Goal: Transaction & Acquisition: Purchase product/service

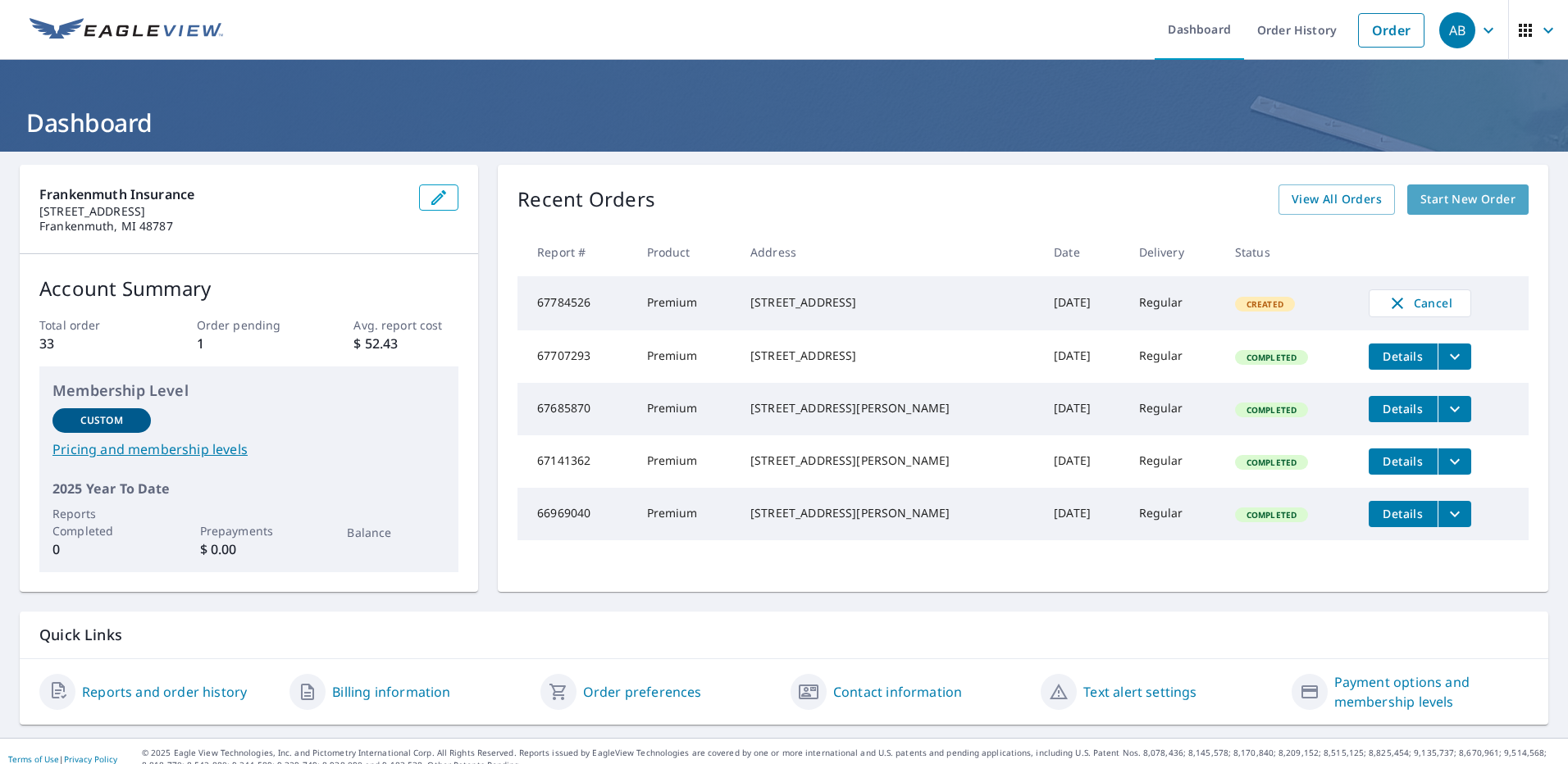
click at [1420, 195] on span "Start New Order" at bounding box center [1467, 200] width 95 height 21
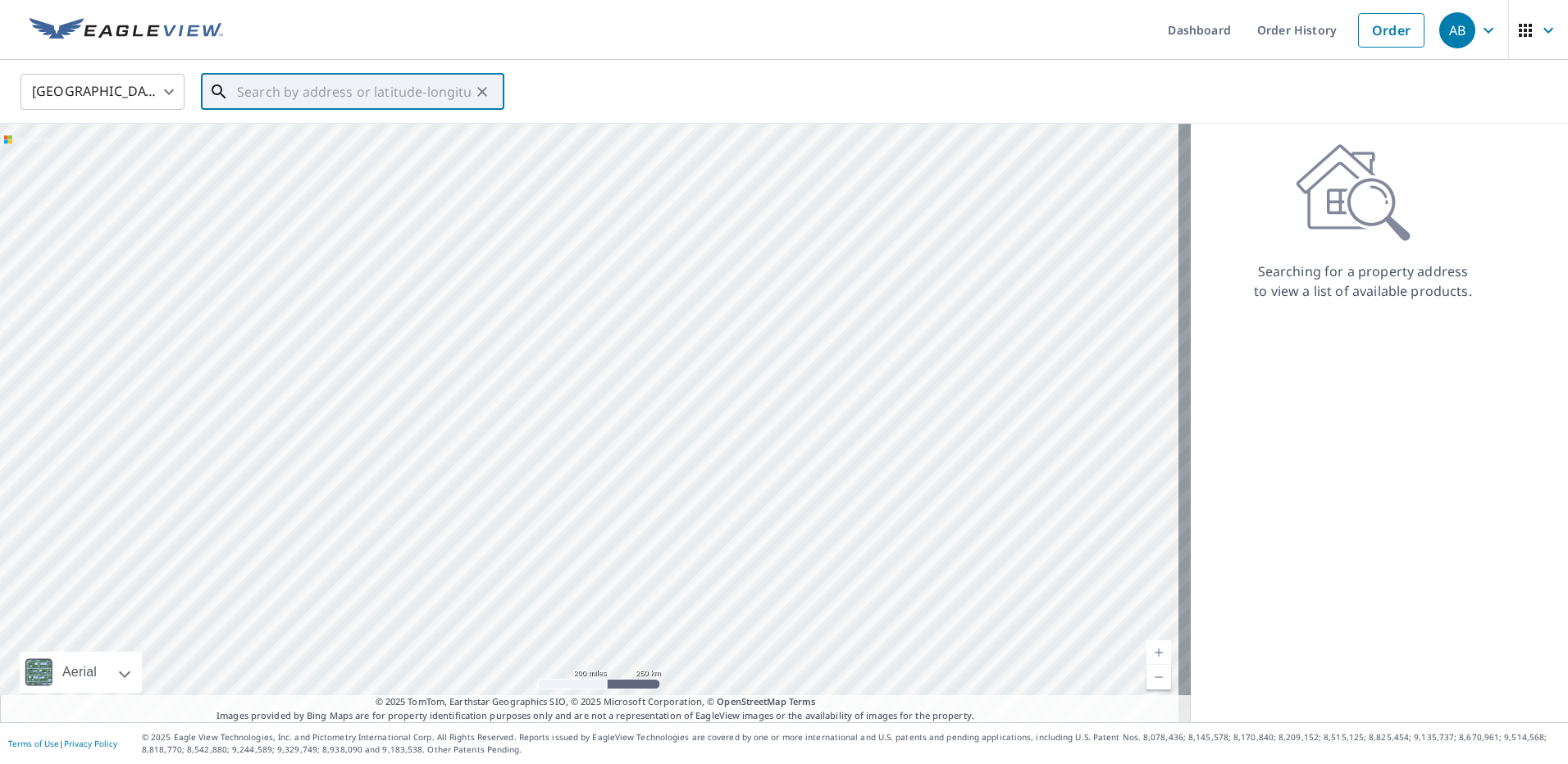
click at [275, 87] on input "text" at bounding box center [354, 92] width 234 height 46
paste input "[STREET_ADDRESS][PERSON_NAME]"
click at [317, 143] on span "[STREET_ADDRESS][PERSON_NAME]" at bounding box center [362, 140] width 257 height 20
type input "[STREET_ADDRESS][PERSON_NAME]"
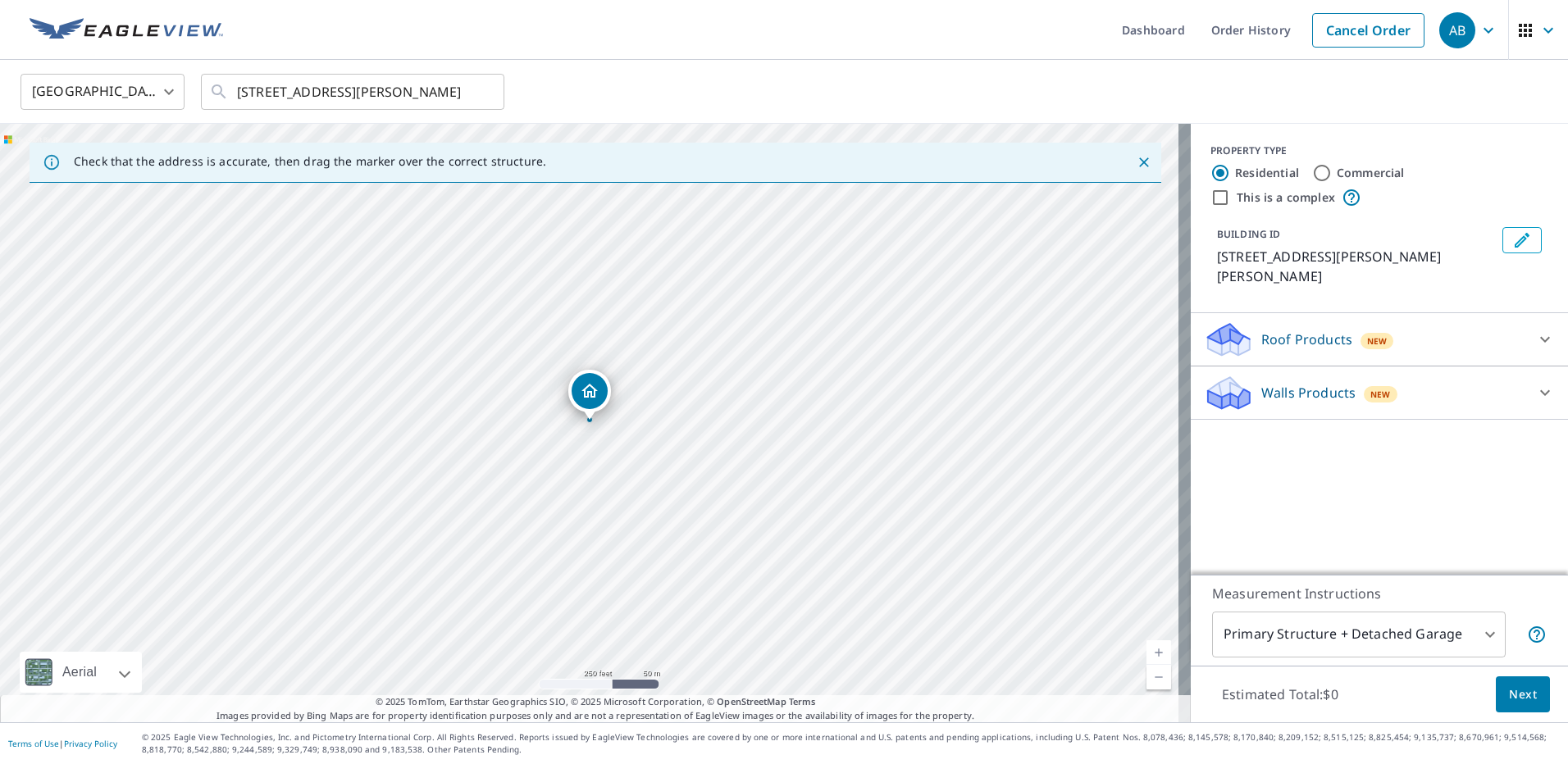
click at [1261, 330] on p "Roof Products" at bounding box center [1306, 339] width 91 height 20
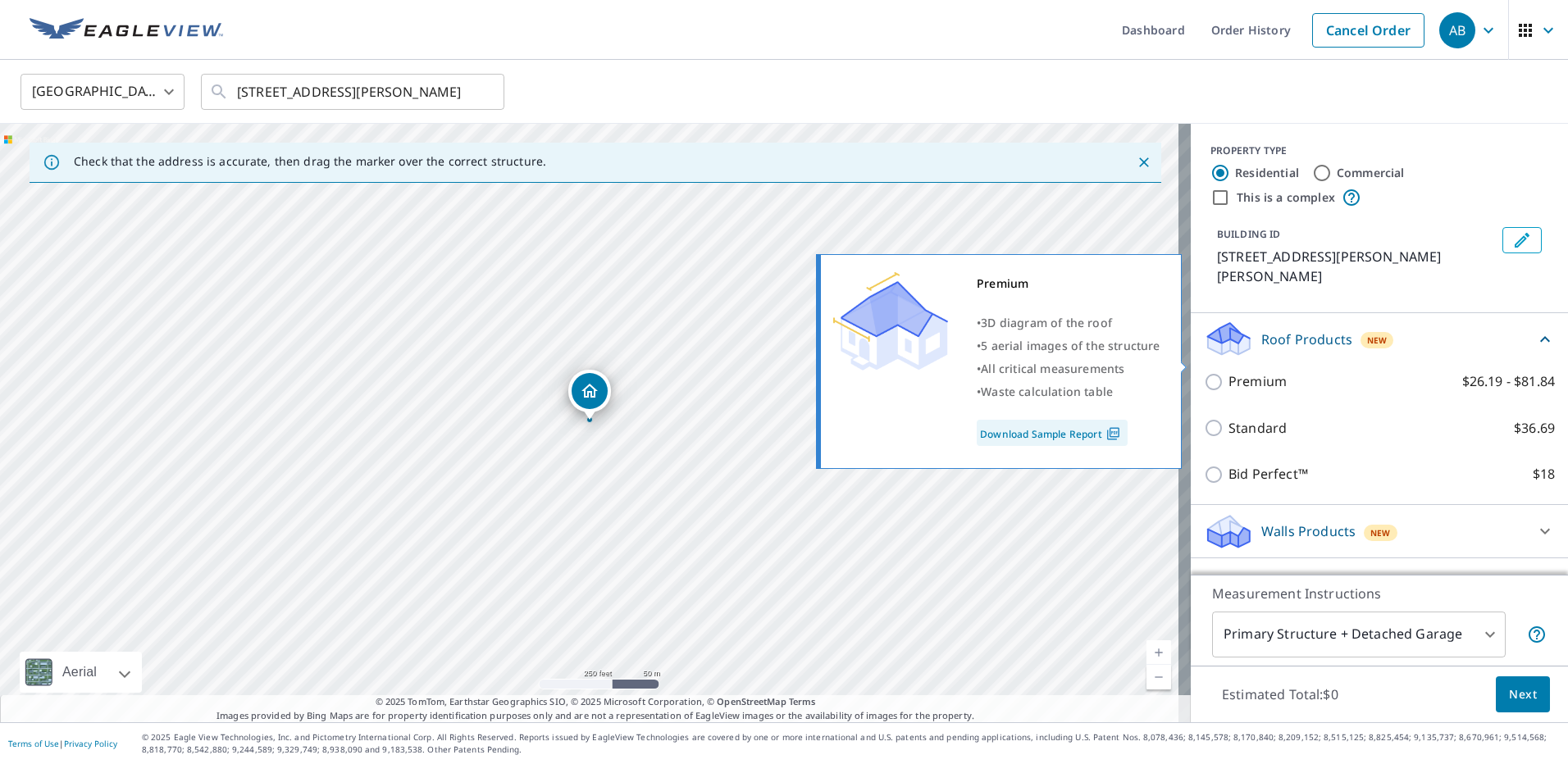
click at [1228, 372] on p "Premium" at bounding box center [1257, 382] width 58 height 21
click at [1216, 372] on input "Premium $26.19 - $81.84" at bounding box center [1216, 382] width 24 height 20
checkbox input "true"
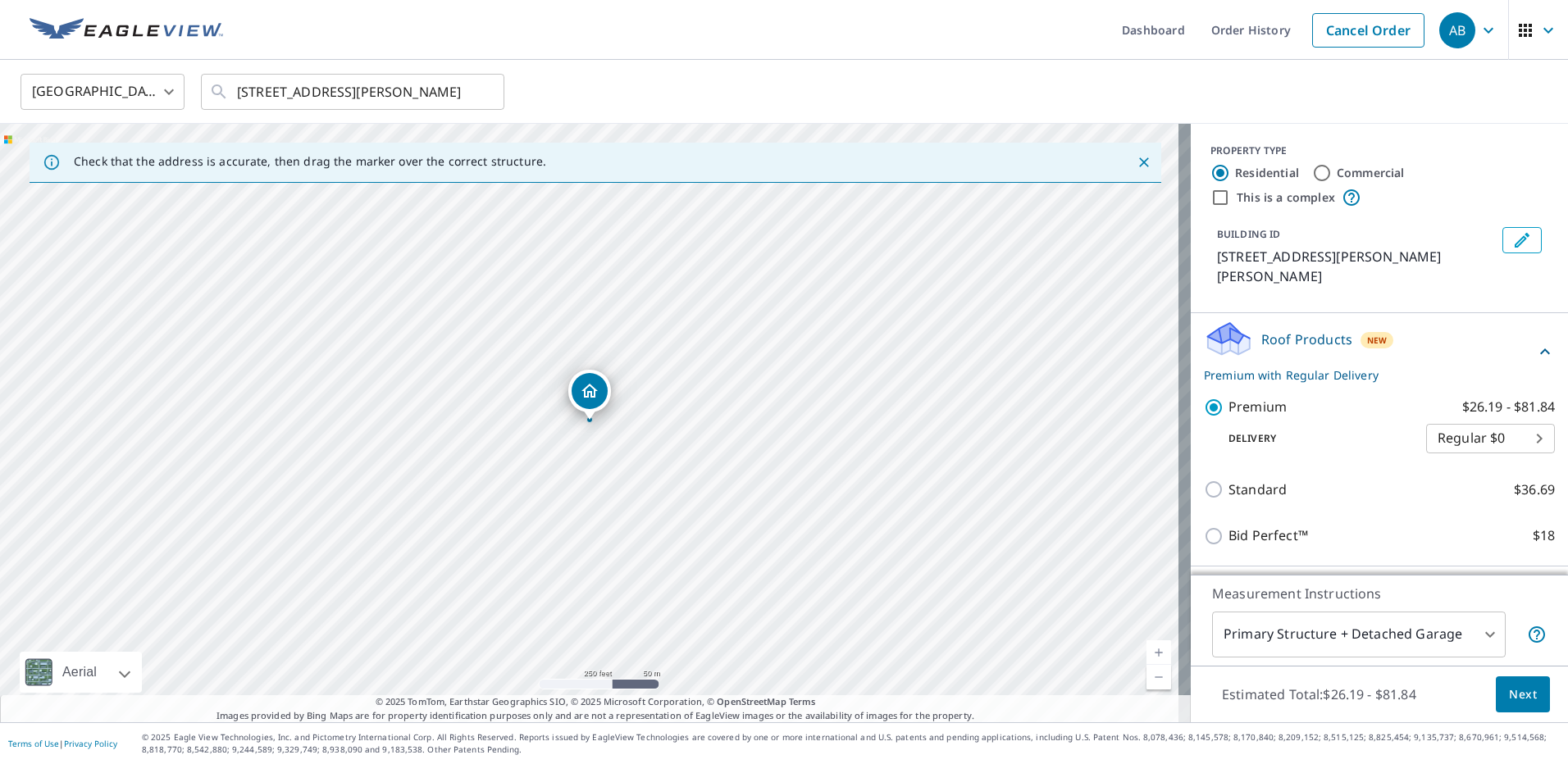
scroll to position [25, 0]
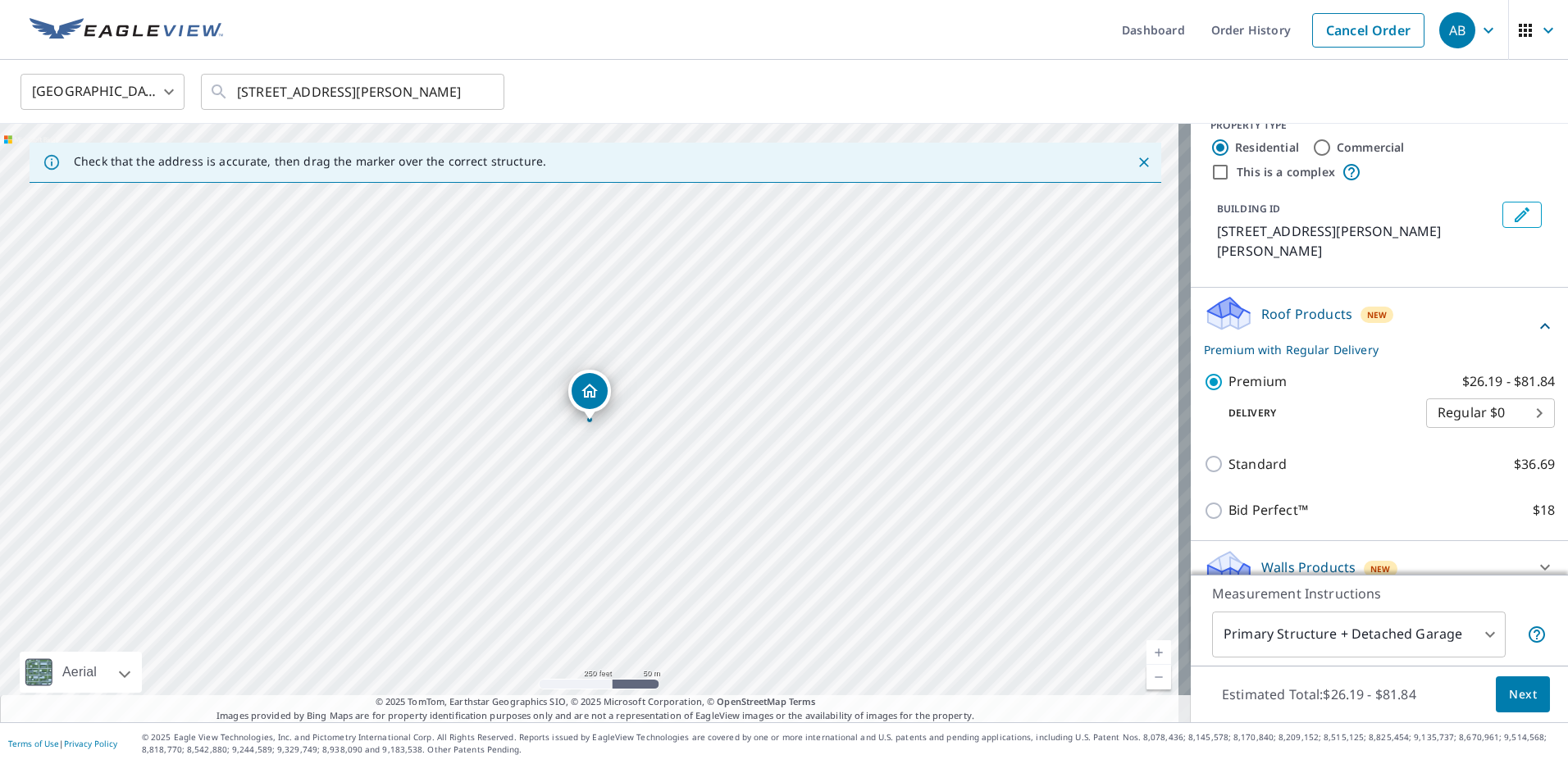
click at [1476, 640] on body "AB AB Dashboard Order History Cancel Order AB [GEOGRAPHIC_DATA] [GEOGRAPHIC_DAT…" at bounding box center [784, 382] width 1568 height 764
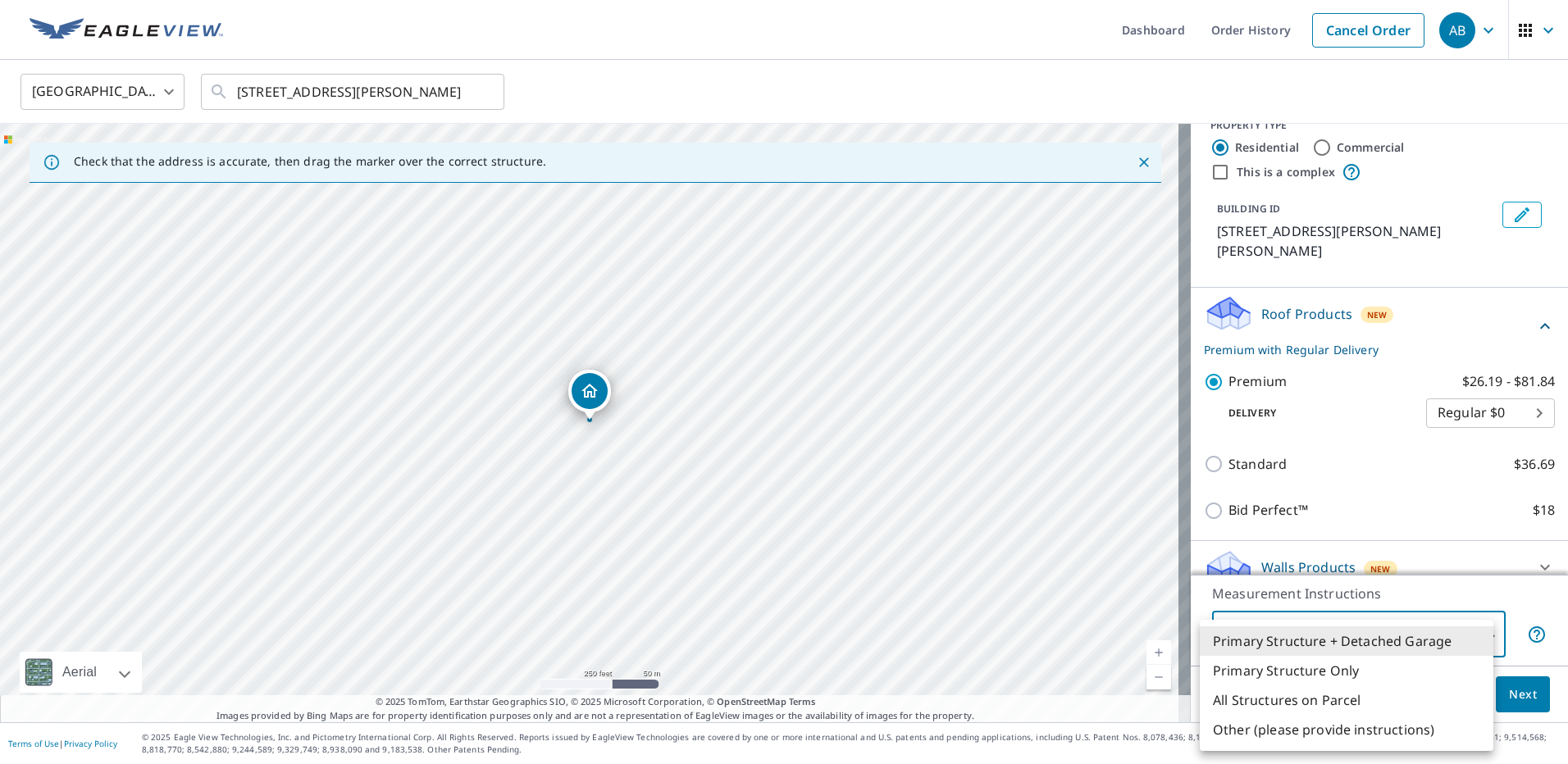
click at [1377, 669] on li "Primary Structure Only" at bounding box center [1346, 671] width 294 height 30
type input "2"
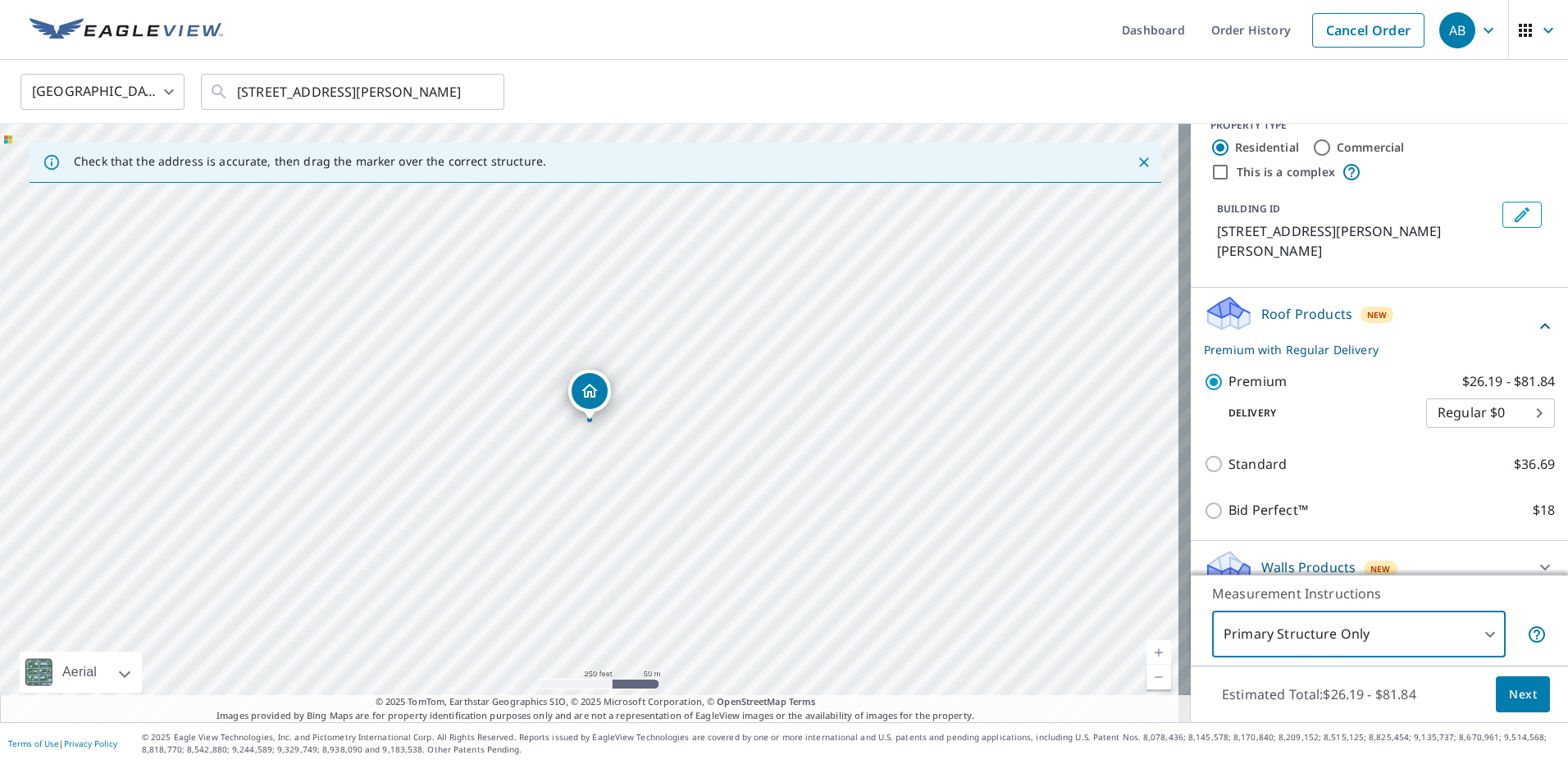
click at [1515, 697] on span "Next" at bounding box center [1523, 695] width 28 height 21
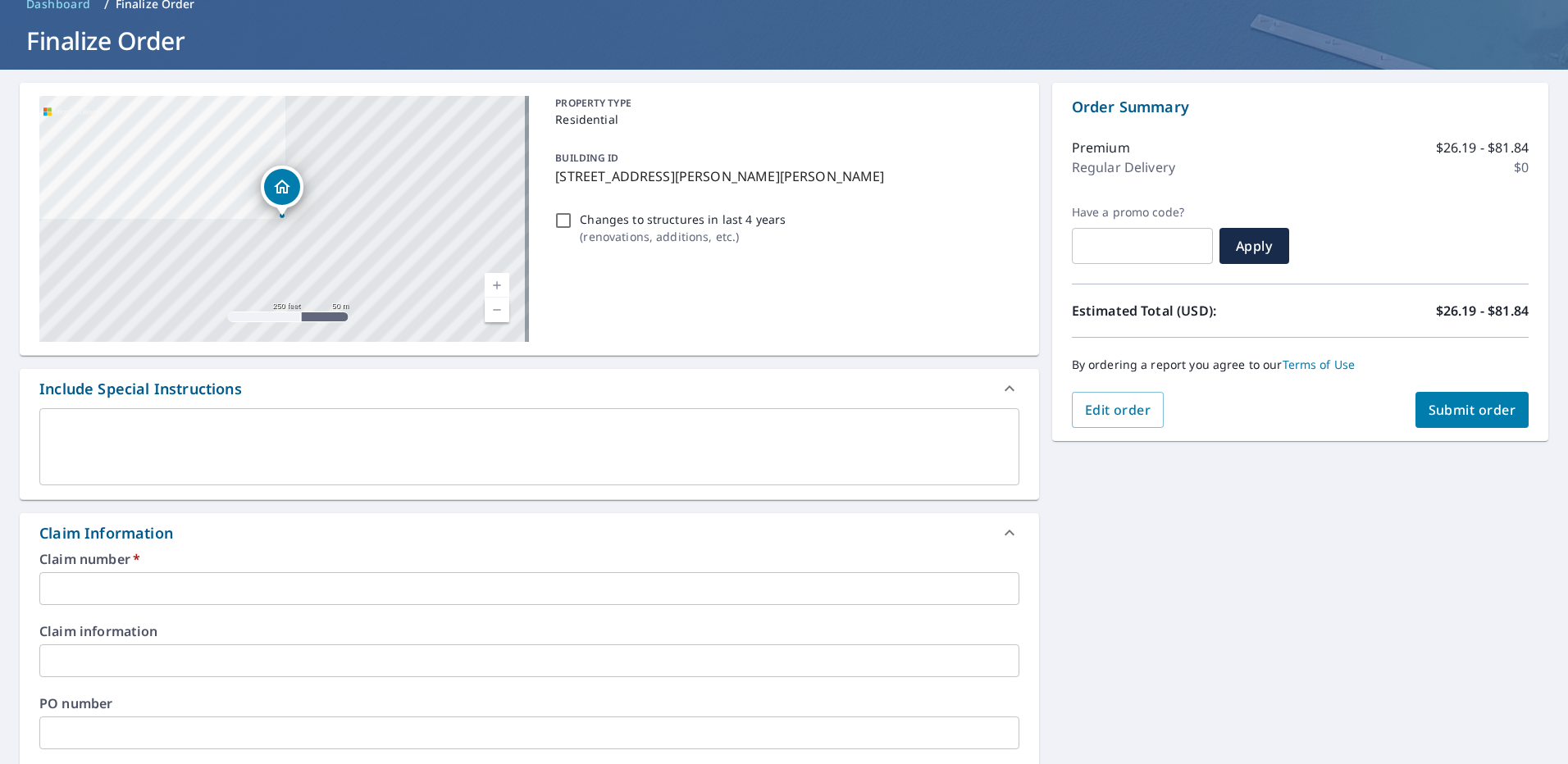
scroll to position [164, 0]
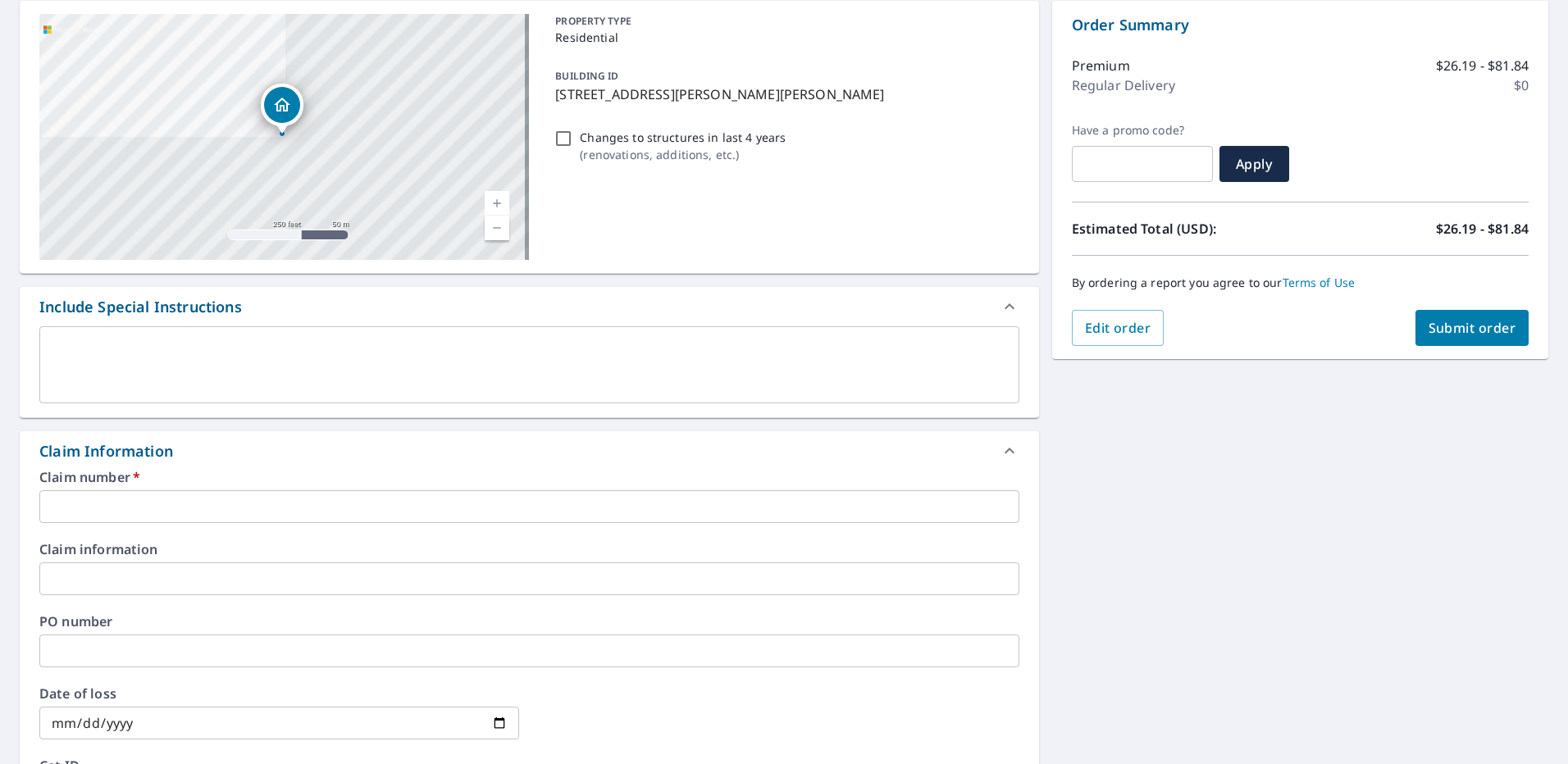
click at [270, 510] on input "text" at bounding box center [529, 507] width 980 height 33
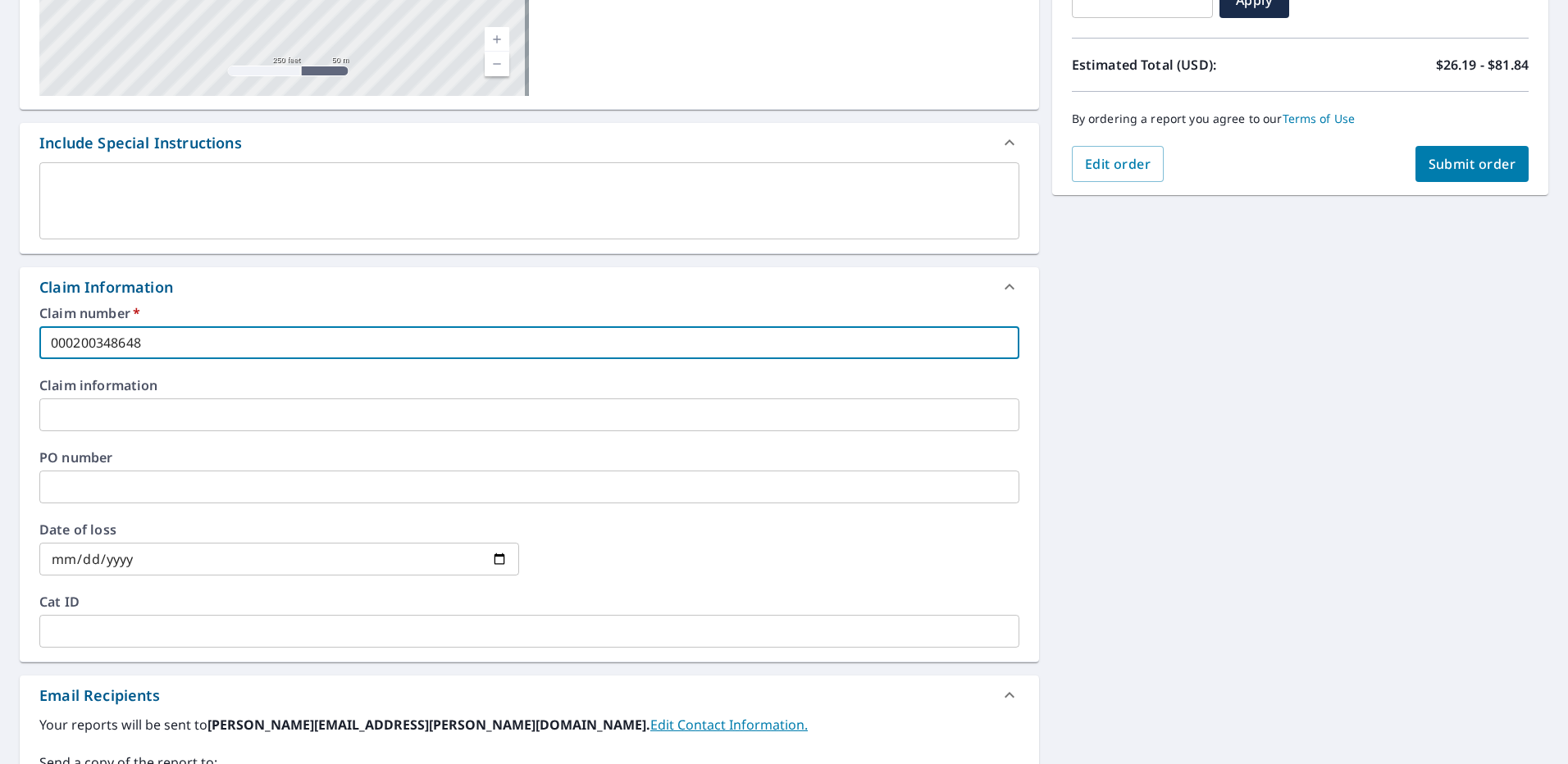
scroll to position [410, 0]
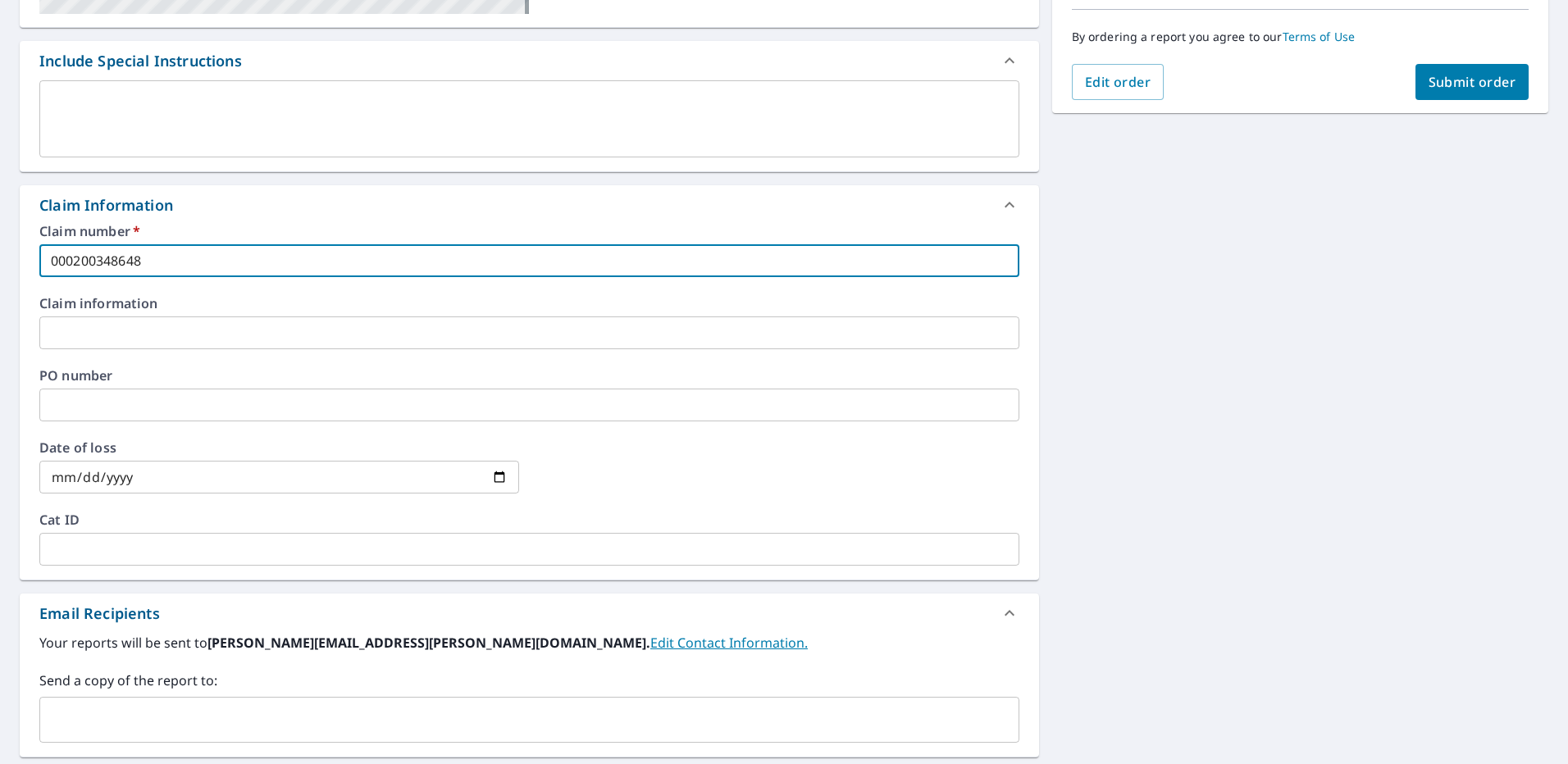
type input "000200348648"
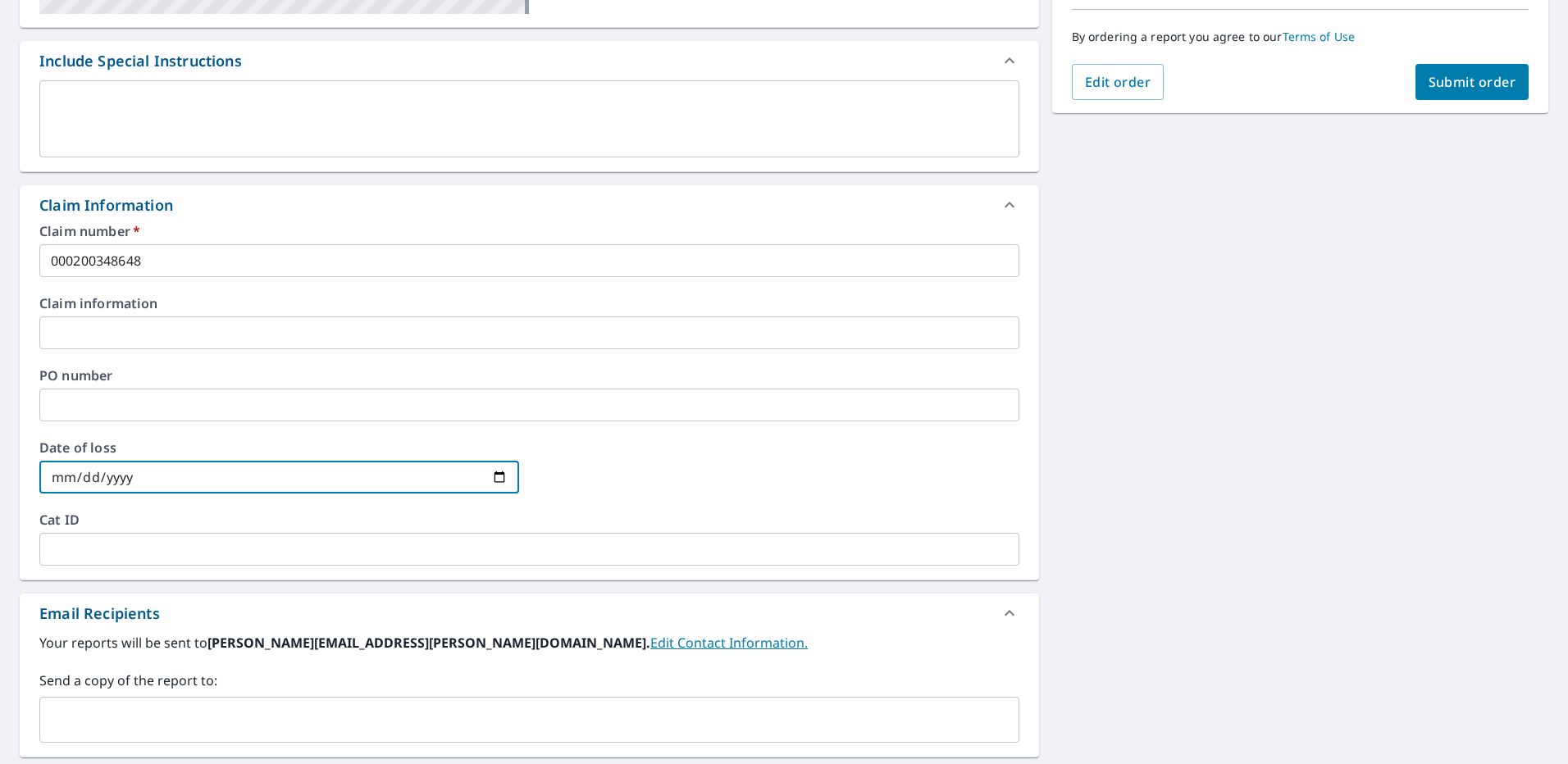
click at [497, 474] on input "date" at bounding box center [279, 477] width 480 height 33
type input "[DATE]"
drag, startPoint x: 117, startPoint y: 553, endPoint x: 103, endPoint y: 554, distance: 14.0
click at [117, 553] on input "text" at bounding box center [529, 549] width 980 height 33
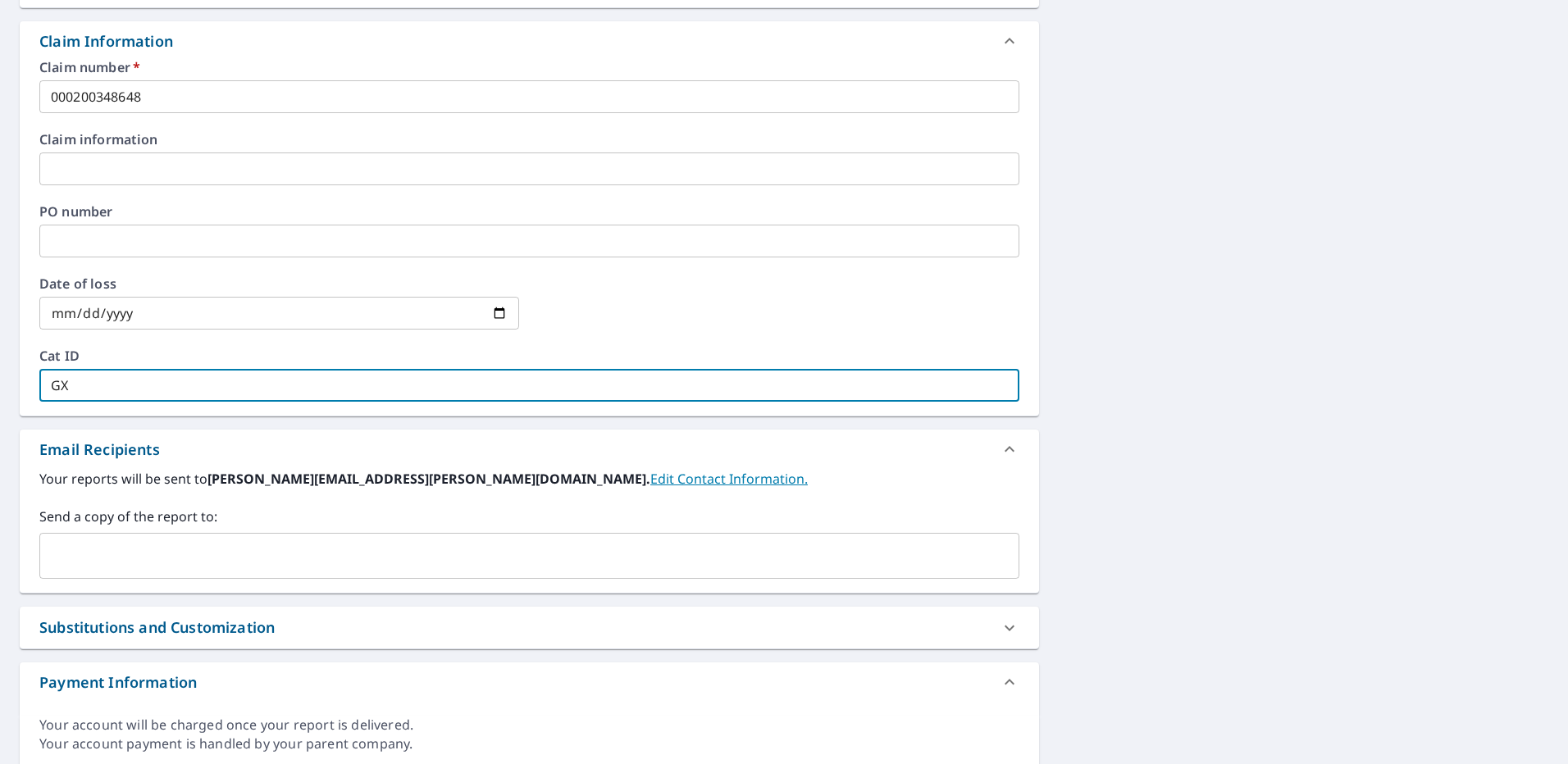
scroll to position [632, 0]
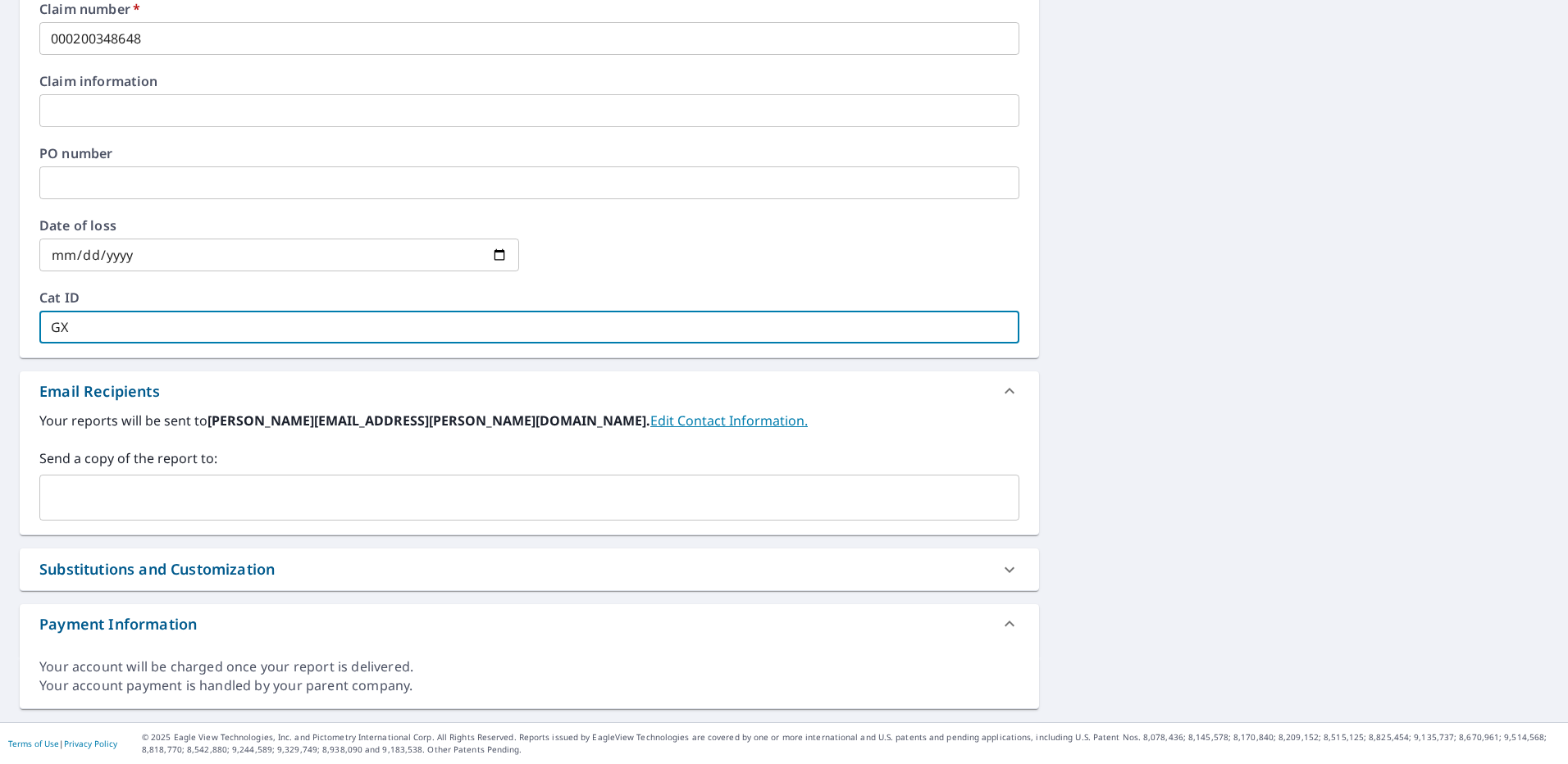
type input "GX"
click at [177, 496] on input "text" at bounding box center [517, 498] width 940 height 31
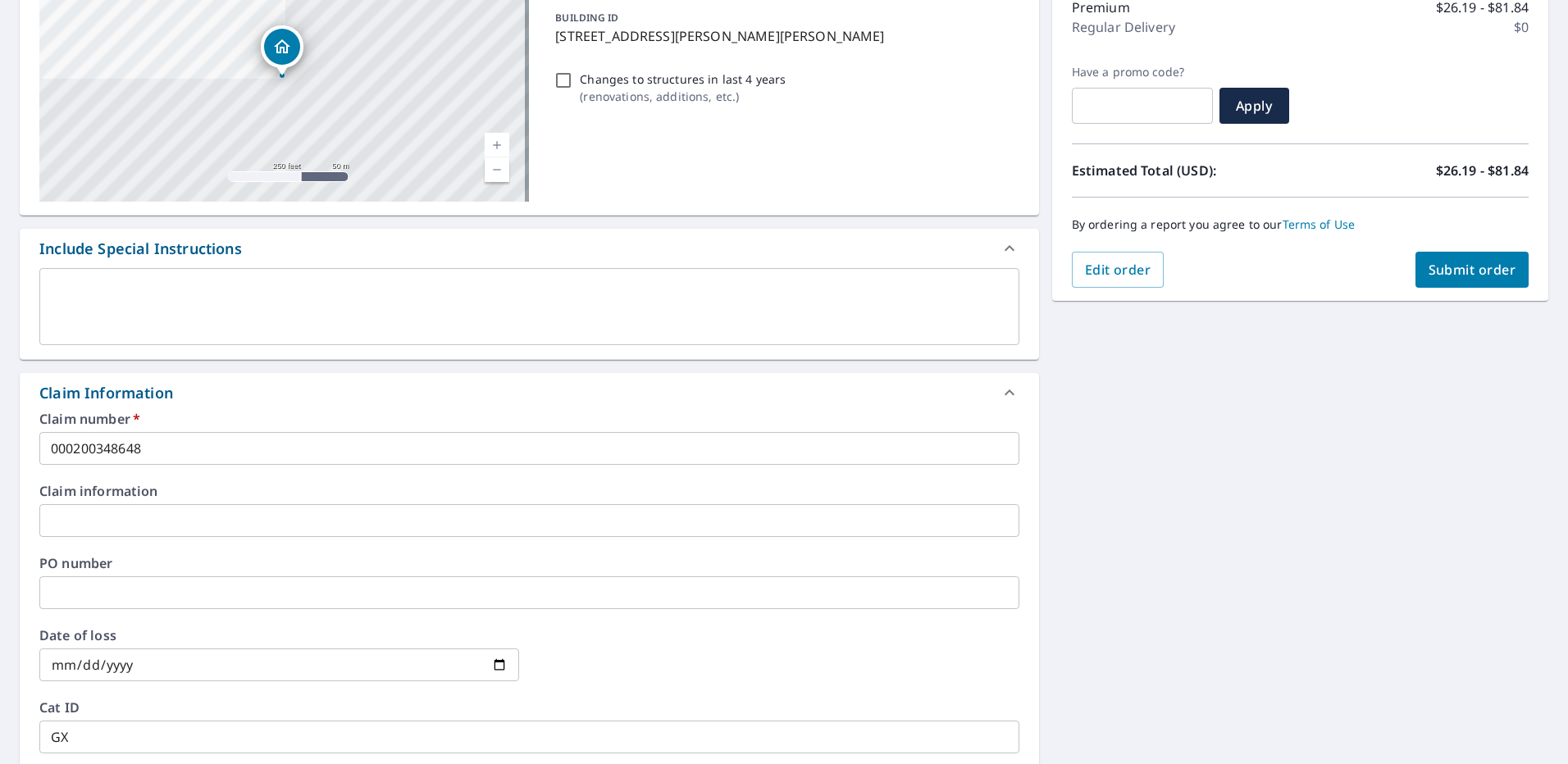
scroll to position [58, 0]
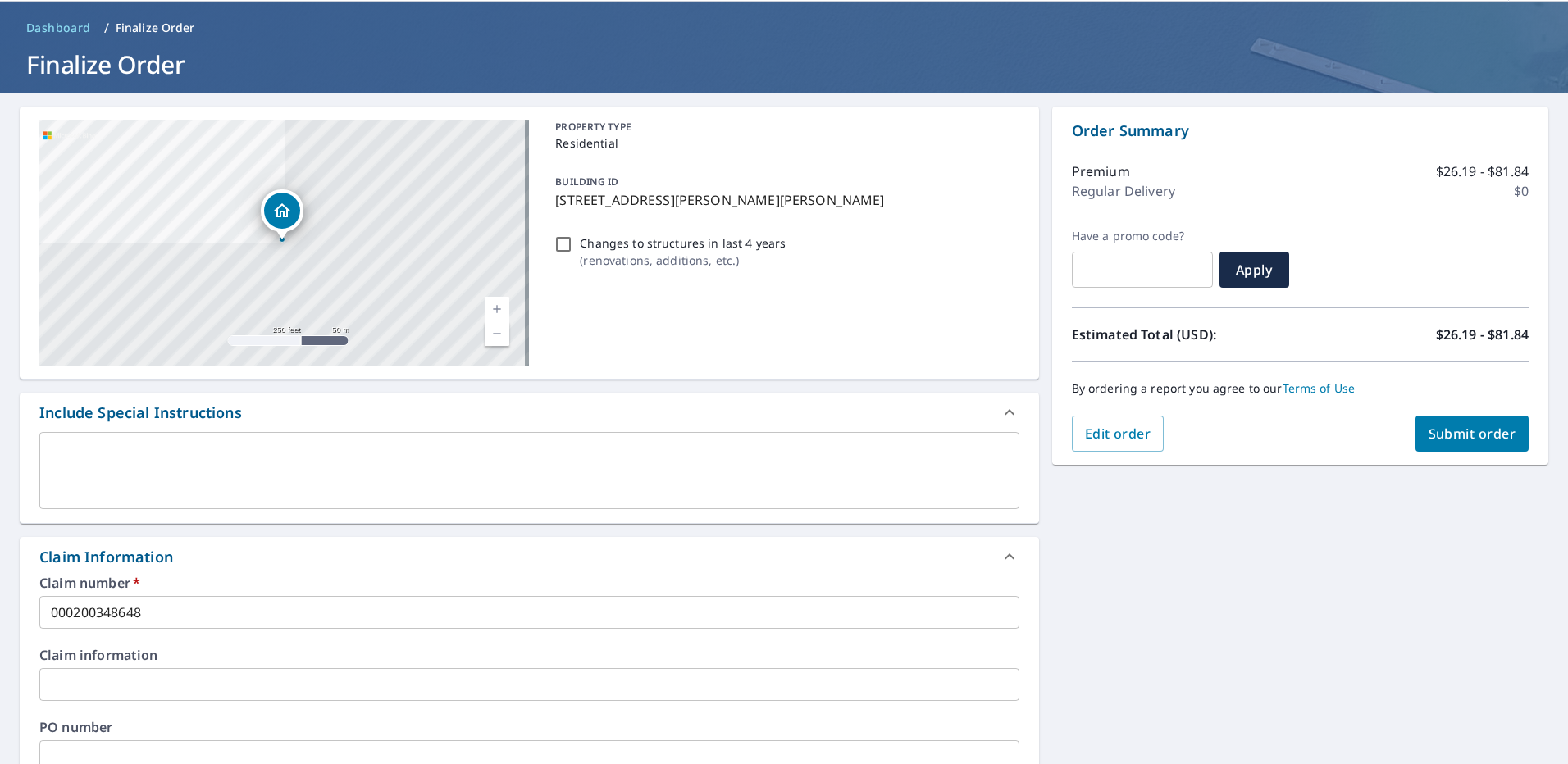
type input "[PERSON_NAME][EMAIL_ADDRESS][PERSON_NAME][DOMAIN_NAME]"
click at [1499, 444] on button "Submit order" at bounding box center [1472, 433] width 114 height 36
